Goal: Find specific page/section: Find specific page/section

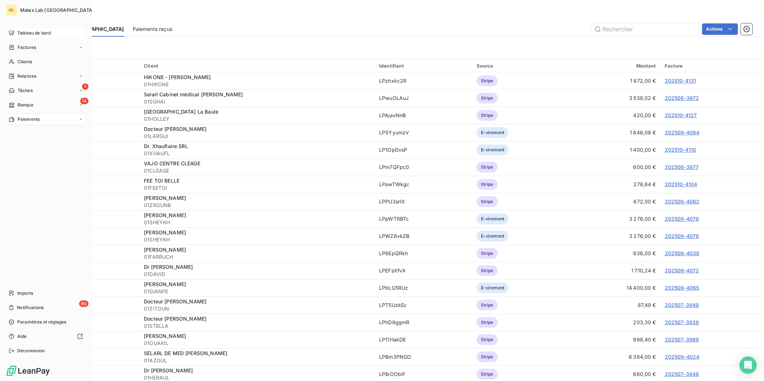
click at [20, 30] on span "Tableau de bord" at bounding box center [33, 33] width 33 height 6
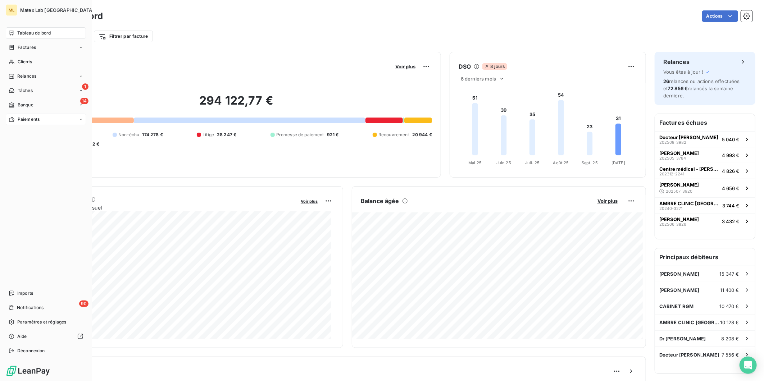
click at [19, 120] on span "Paiements" at bounding box center [29, 119] width 22 height 6
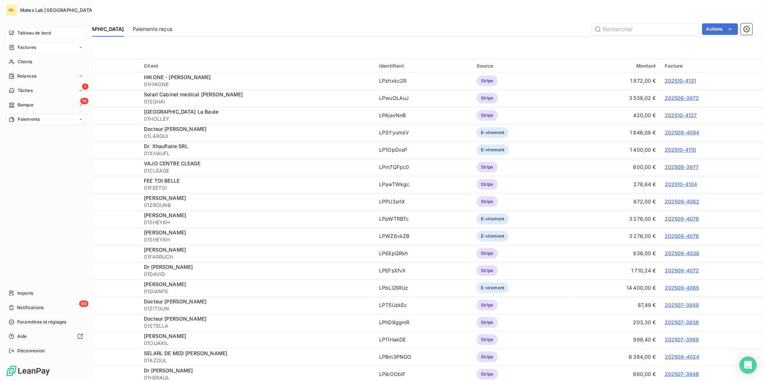
click at [14, 47] on icon at bounding box center [12, 48] width 6 height 6
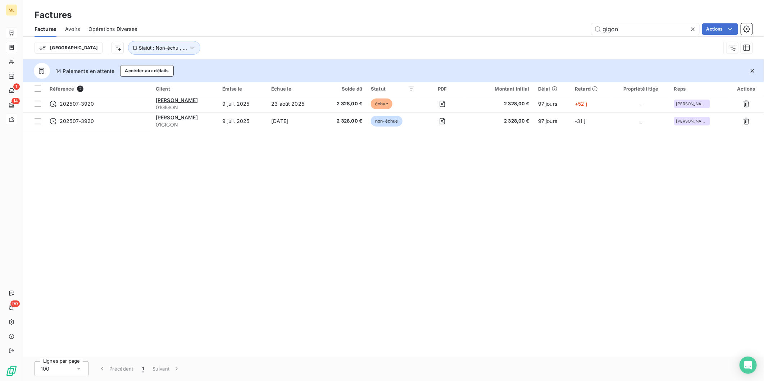
drag, startPoint x: 615, startPoint y: 29, endPoint x: 572, endPoint y: 31, distance: 43.5
click at [572, 31] on div "gigon Actions" at bounding box center [449, 29] width 606 height 12
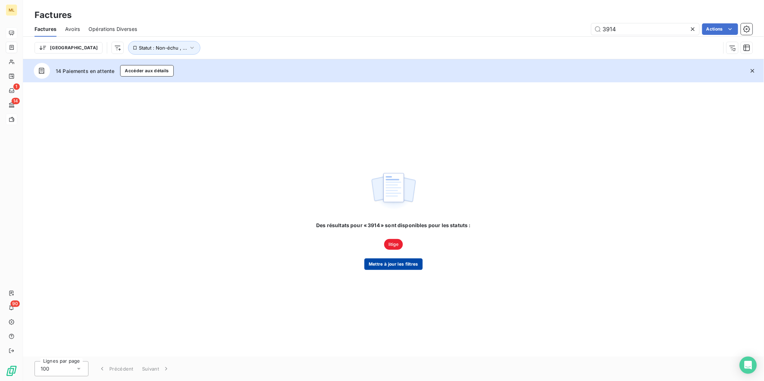
click at [407, 262] on button "Mettre à jour les filtres" at bounding box center [393, 264] width 58 height 12
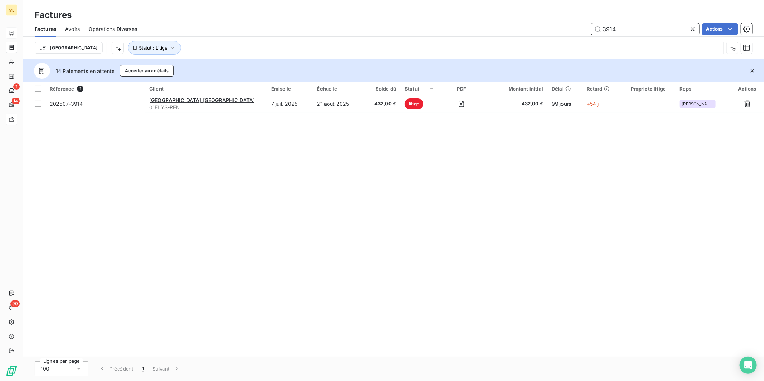
click at [635, 30] on input "3914" at bounding box center [645, 29] width 108 height 12
click at [634, 30] on input "3914" at bounding box center [645, 29] width 108 height 12
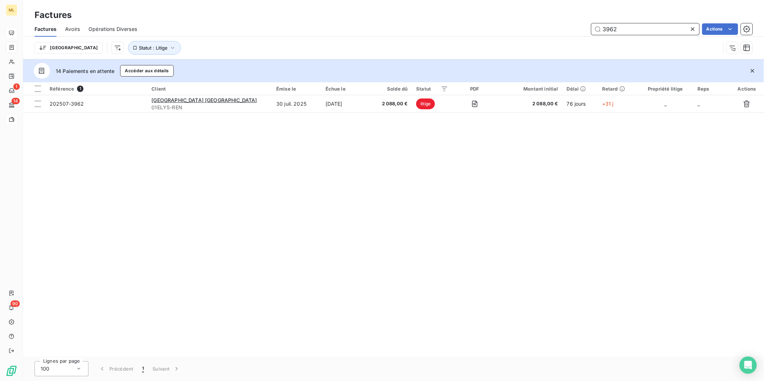
drag, startPoint x: 608, startPoint y: 28, endPoint x: 599, endPoint y: 29, distance: 8.7
click at [599, 29] on input "3962" at bounding box center [645, 29] width 108 height 12
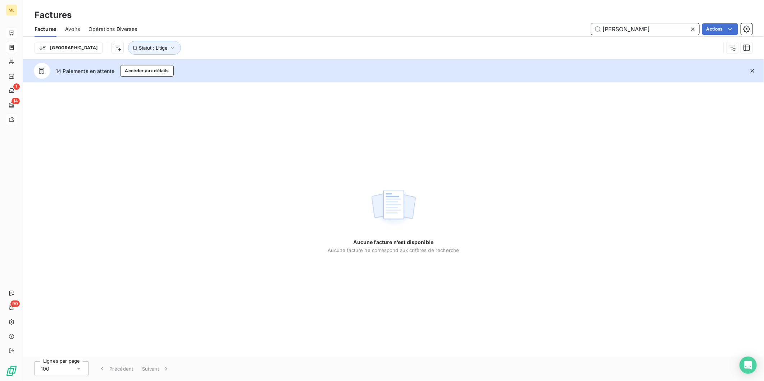
drag, startPoint x: 625, startPoint y: 28, endPoint x: 593, endPoint y: 31, distance: 31.8
click at [593, 31] on input "[PERSON_NAME]" at bounding box center [645, 29] width 108 height 12
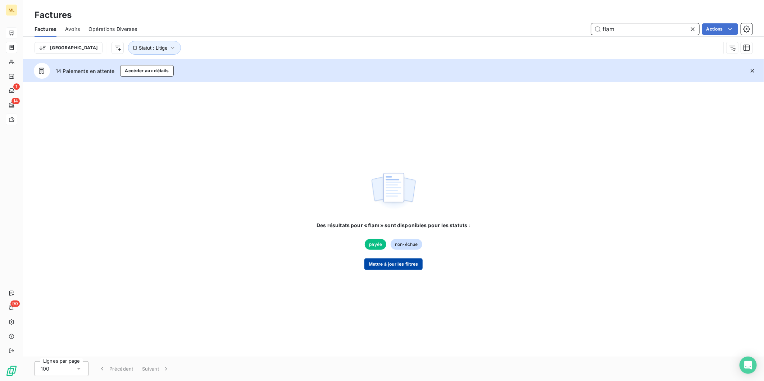
type input "flam"
click at [400, 261] on button "Mettre à jour les filtres" at bounding box center [393, 264] width 58 height 12
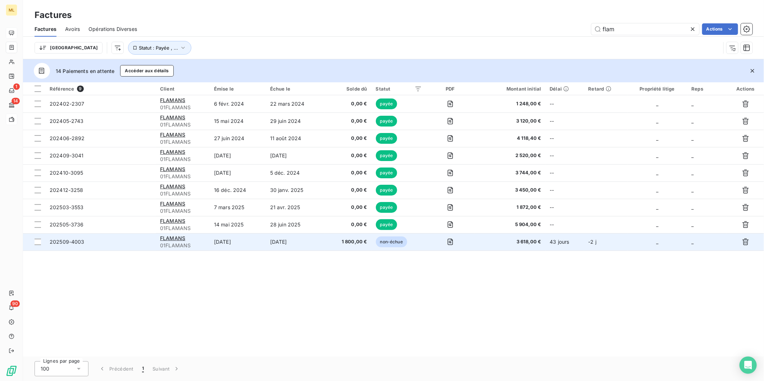
click at [338, 243] on span "1 800,00 €" at bounding box center [348, 241] width 38 height 7
